Goal: Task Accomplishment & Management: Use online tool/utility

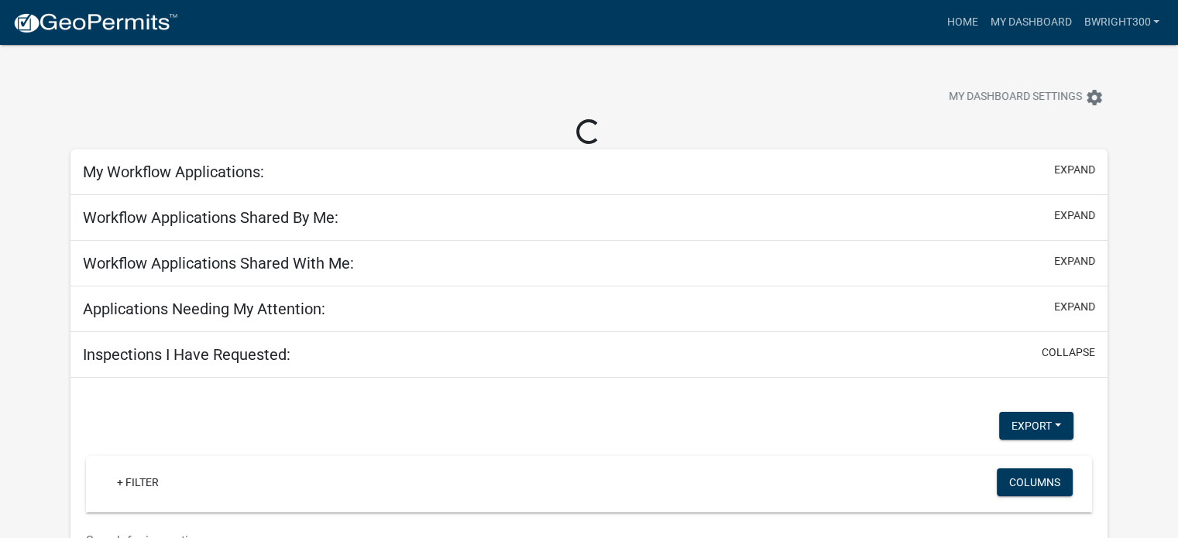
select select "1: 25"
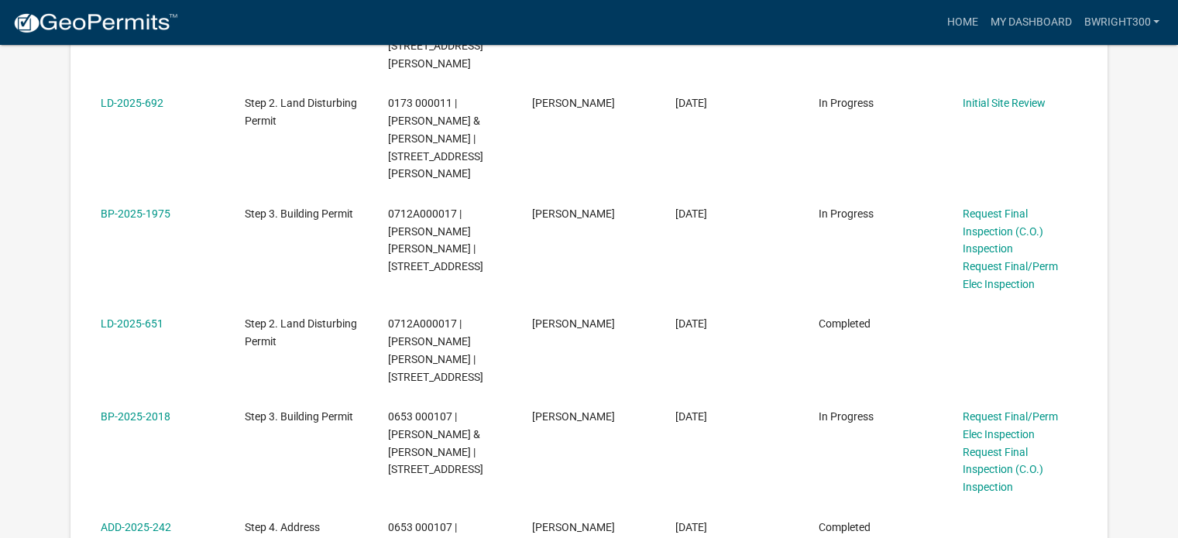
scroll to position [1394, 0]
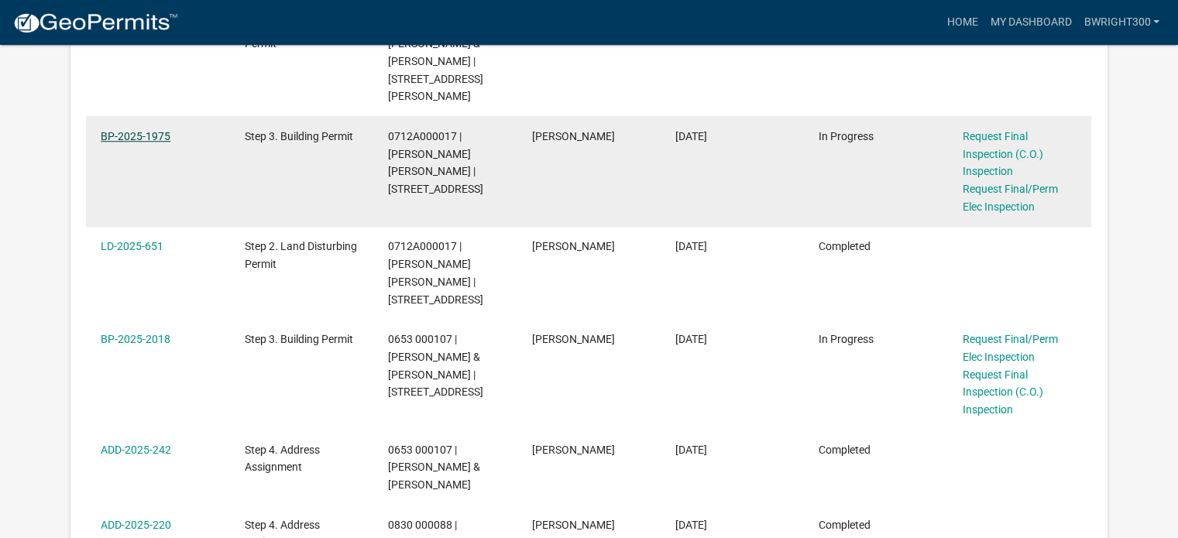
click at [142, 130] on link "BP-2025-1975" at bounding box center [136, 136] width 70 height 12
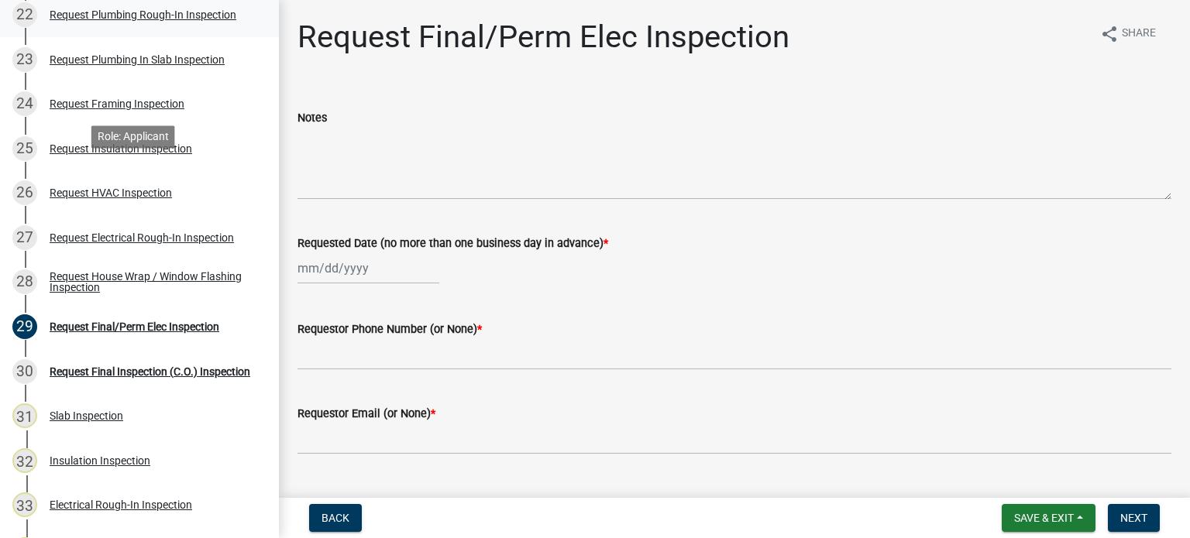
scroll to position [1240, 0]
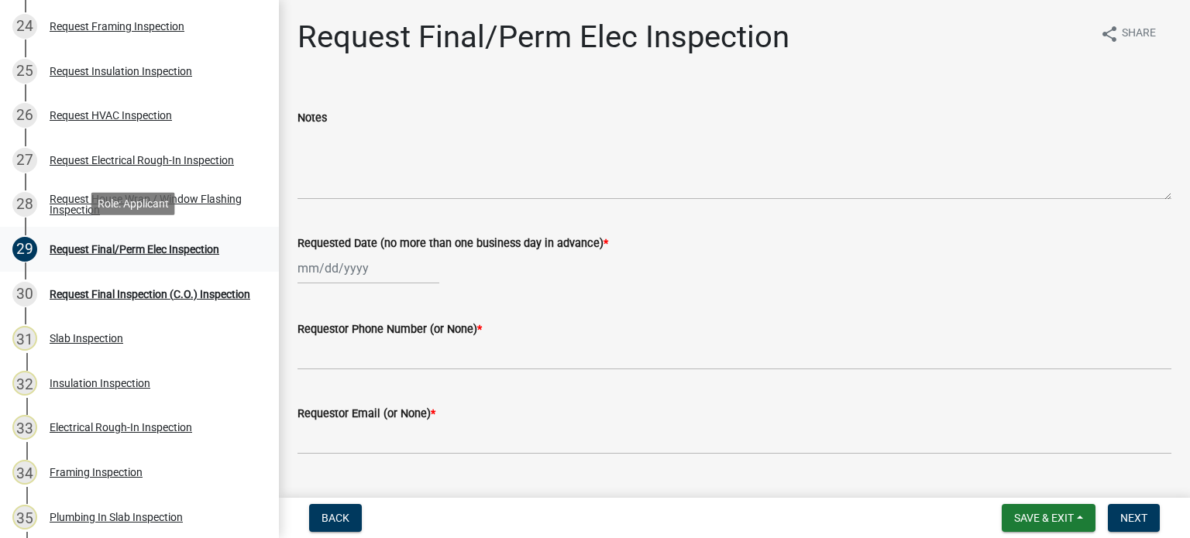
click at [116, 251] on div "Request Final/Perm Elec Inspection" at bounding box center [135, 249] width 170 height 11
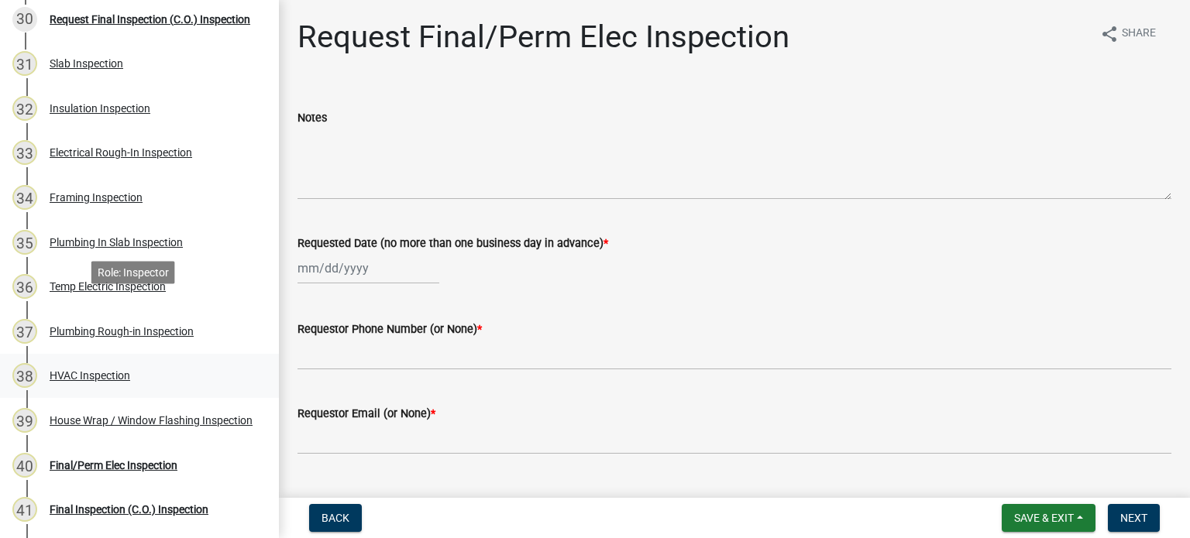
scroll to position [1549, 0]
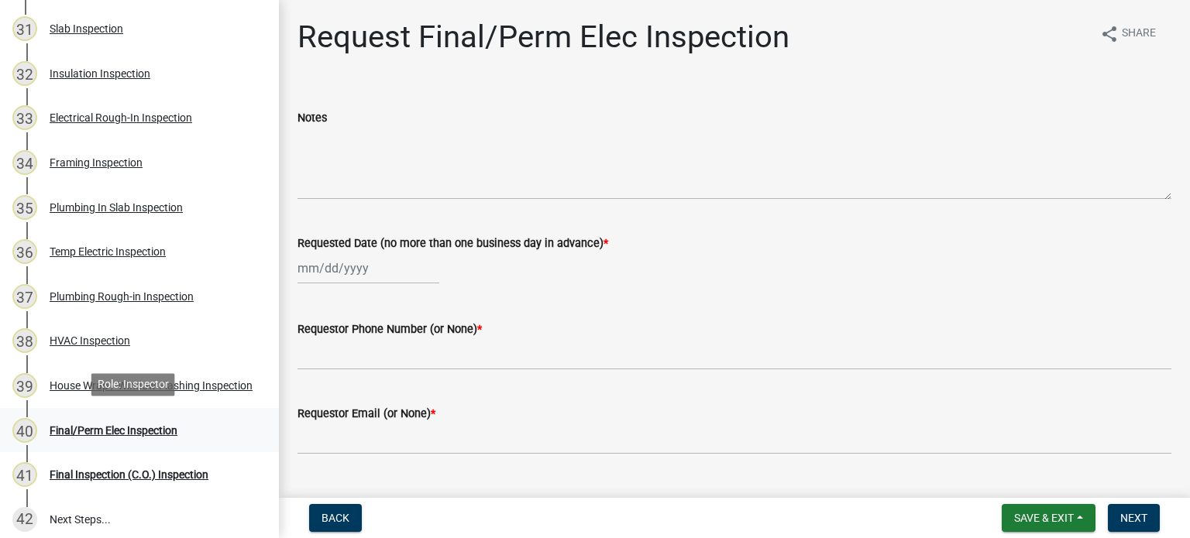
click at [110, 428] on div "Final/Perm Elec Inspection" at bounding box center [114, 430] width 128 height 11
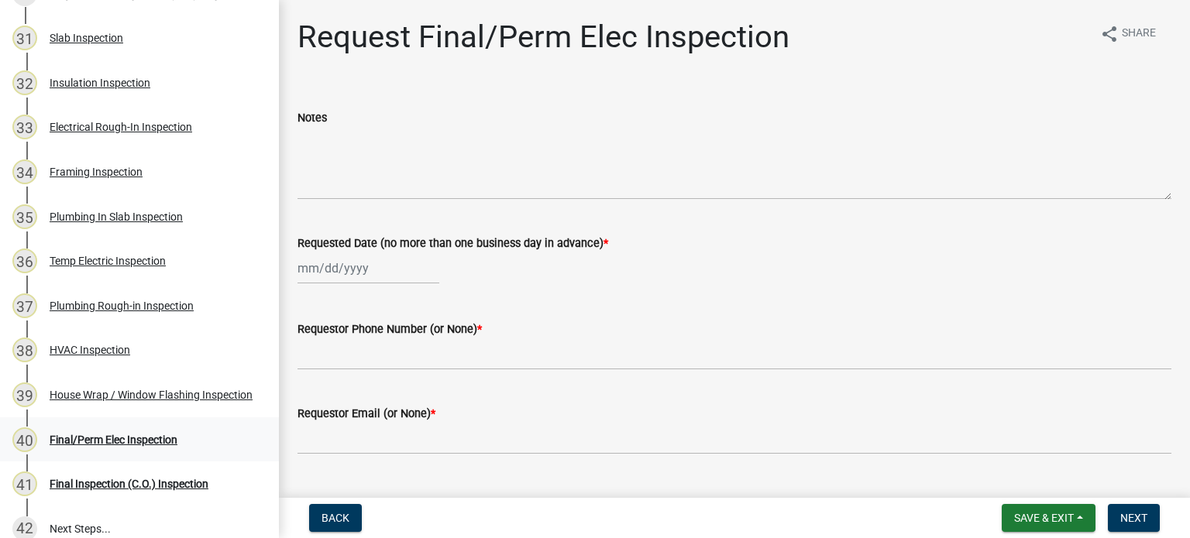
scroll to position [1539, 0]
click at [117, 437] on div "Final/Perm Elec Inspection" at bounding box center [114, 440] width 128 height 11
click at [139, 437] on div "Final/Perm Elec Inspection" at bounding box center [114, 440] width 128 height 11
click at [208, 432] on div "40 Final/Perm Elec Inspection" at bounding box center [133, 440] width 242 height 25
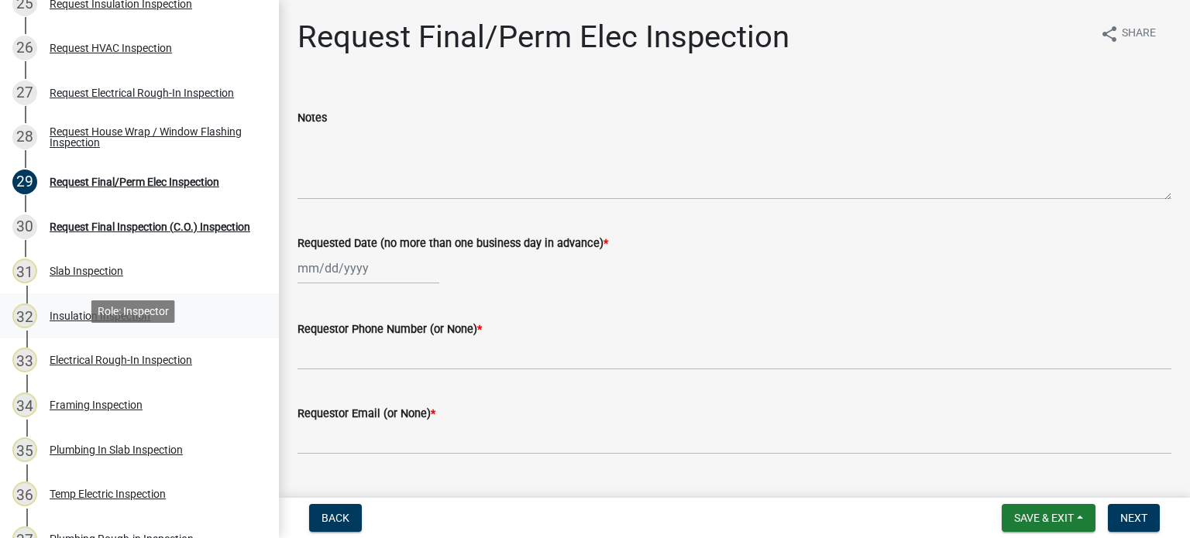
scroll to position [1229, 0]
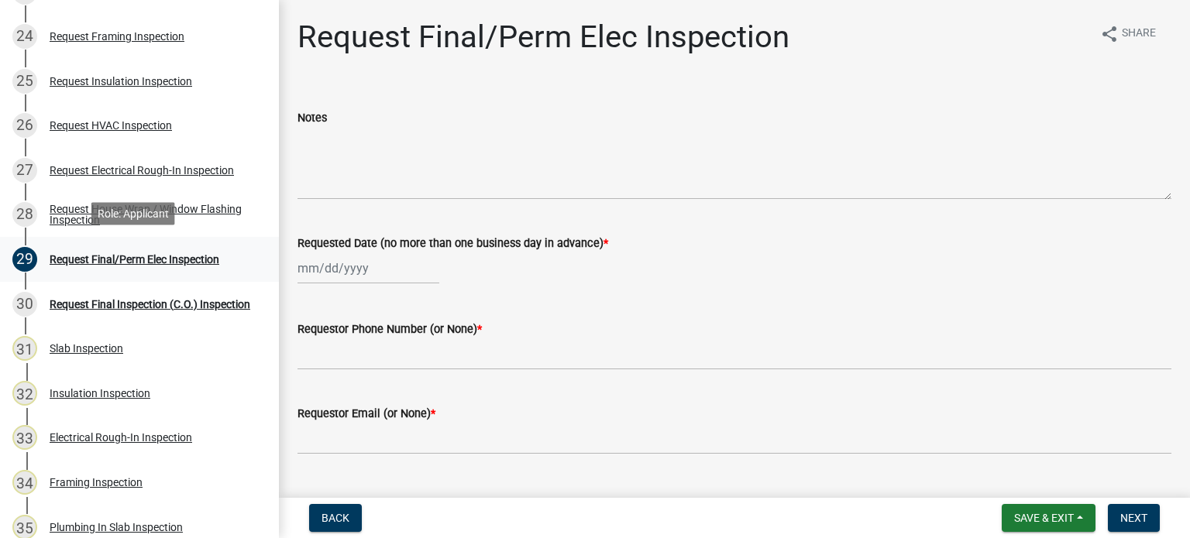
click at [67, 260] on div "Request Final/Perm Elec Inspection" at bounding box center [135, 259] width 170 height 11
click at [251, 304] on link "30 Request Final Inspection (C.O.) Inspection" at bounding box center [139, 304] width 279 height 45
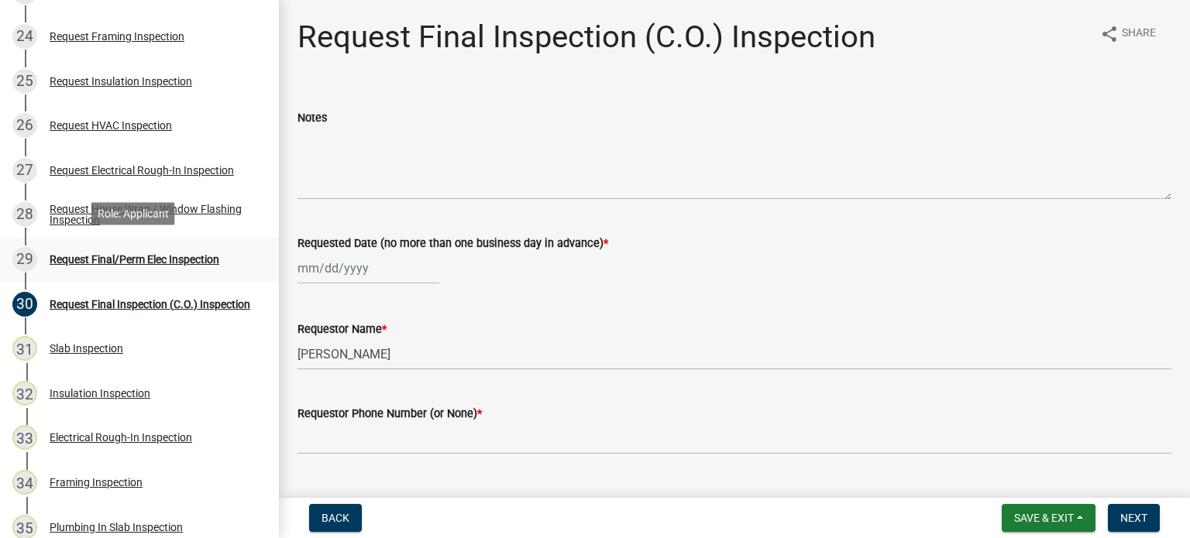
click at [177, 260] on div "Request Final/Perm Elec Inspection" at bounding box center [135, 259] width 170 height 11
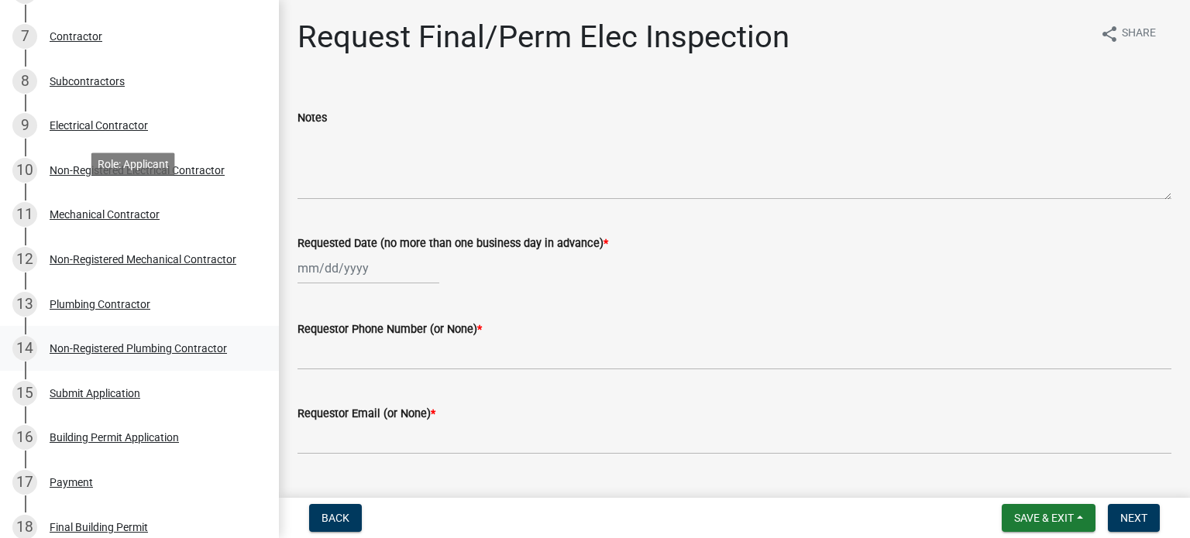
scroll to position [300, 0]
